Goal: Task Accomplishment & Management: Manage account settings

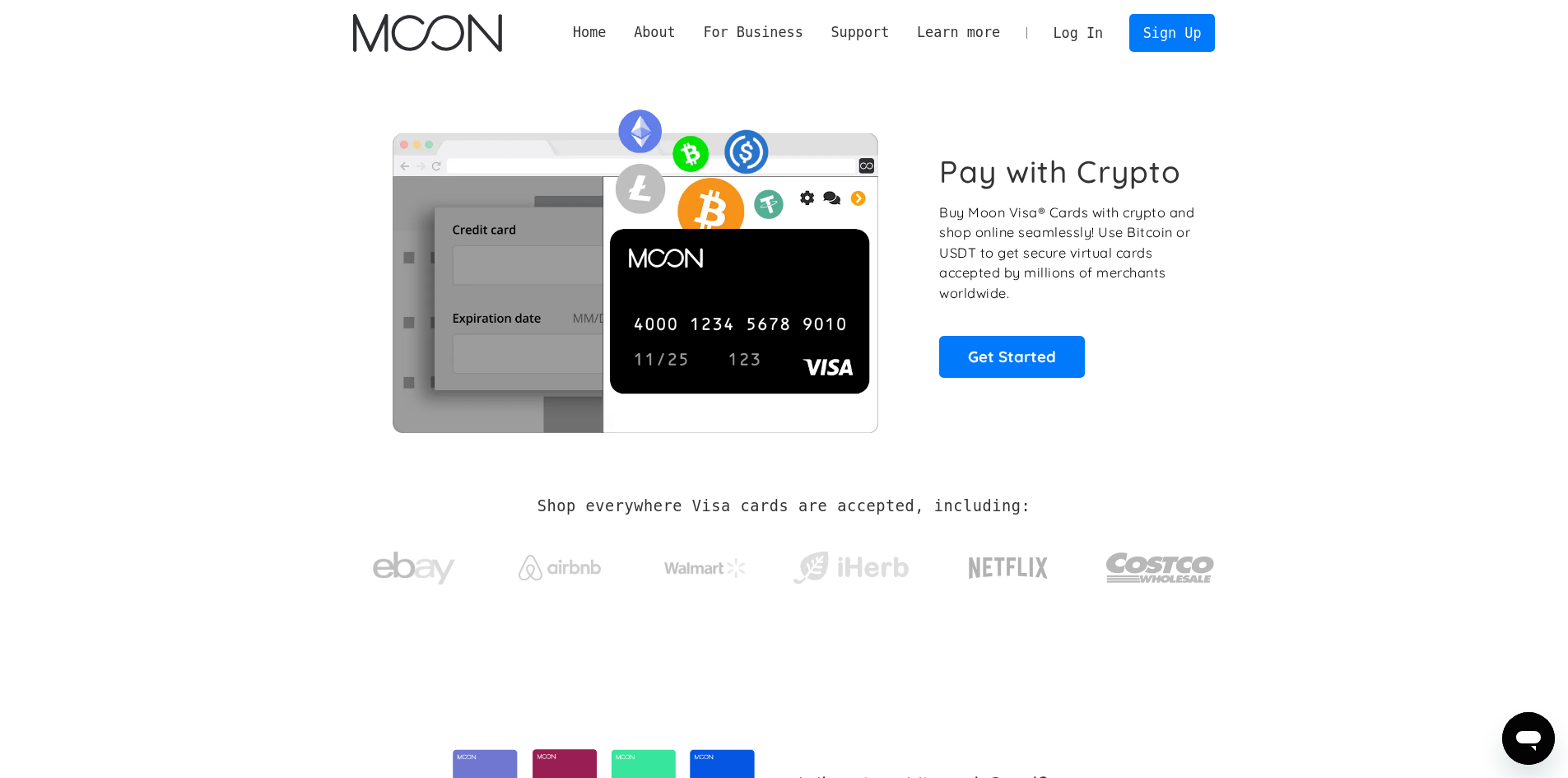
click at [1076, 37] on link "Log In" at bounding box center [1078, 32] width 78 height 36
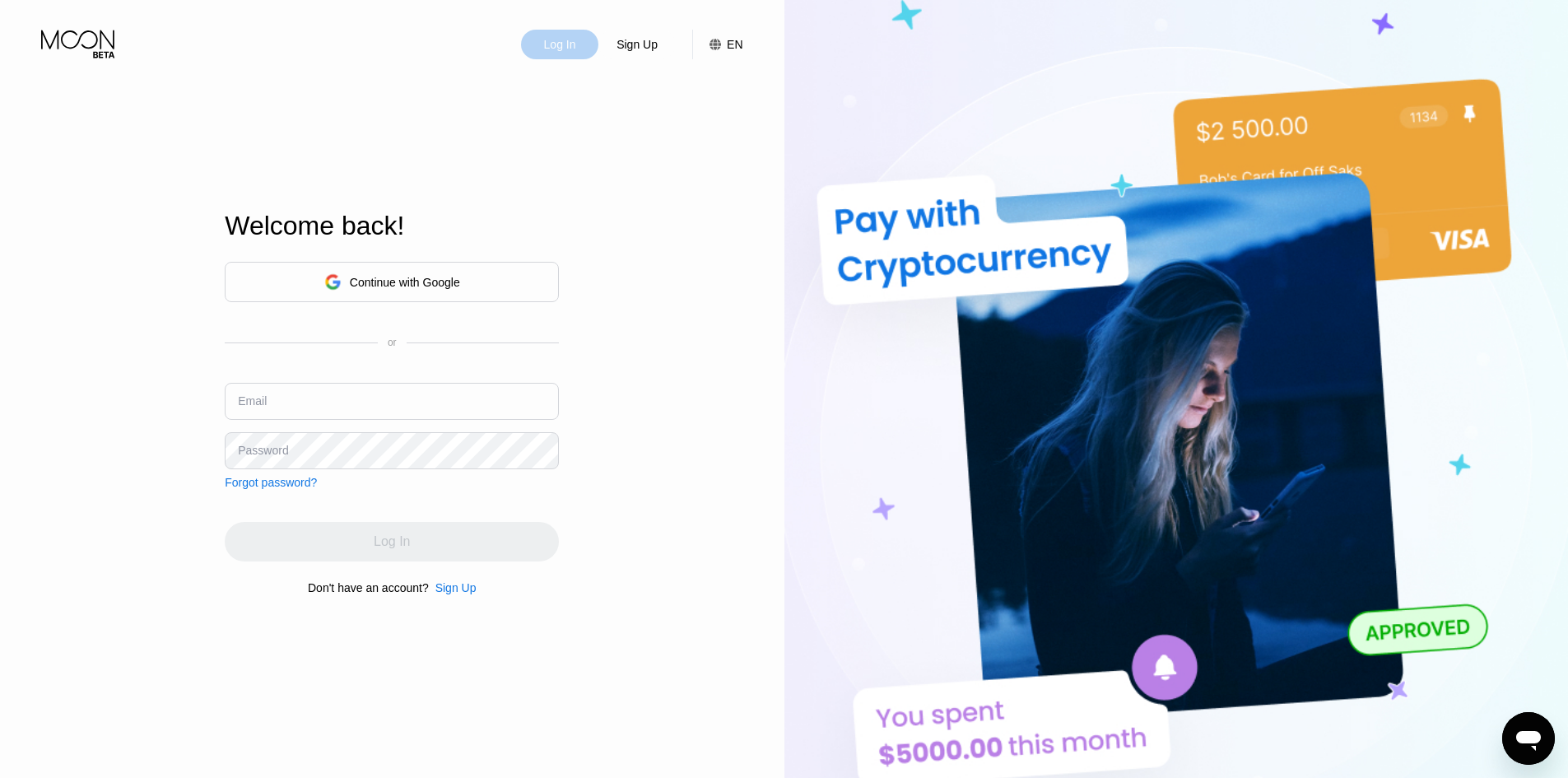
click at [566, 51] on div "Log In" at bounding box center [560, 44] width 35 height 17
click at [336, 397] on input "text" at bounding box center [392, 401] width 334 height 37
click at [334, 411] on input "text" at bounding box center [392, 401] width 334 height 37
click at [373, 283] on div "Continue with Google" at bounding box center [405, 282] width 110 height 13
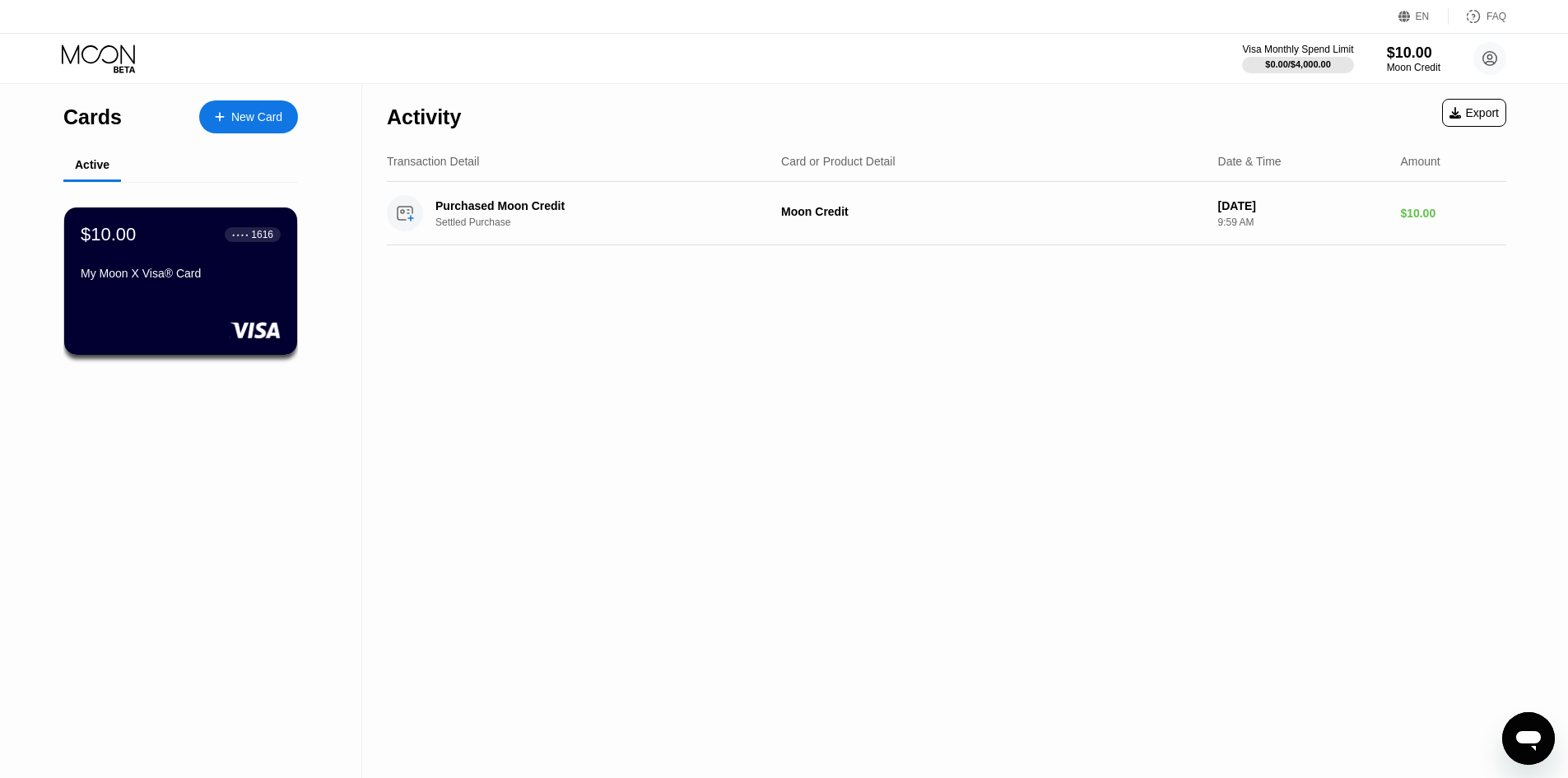
click at [241, 261] on div "$10.00 ● ● ● ● 1616 My Moon X Visa® Card" at bounding box center [180, 255] width 200 height 63
